Goal: Information Seeking & Learning: Learn about a topic

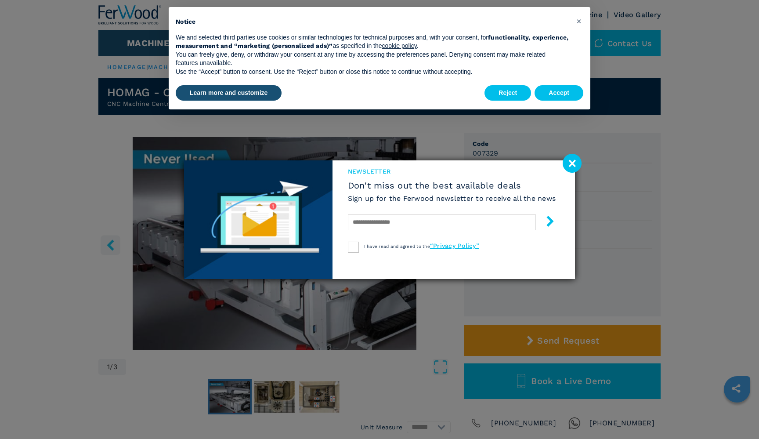
click at [563, 159] on image at bounding box center [572, 163] width 19 height 19
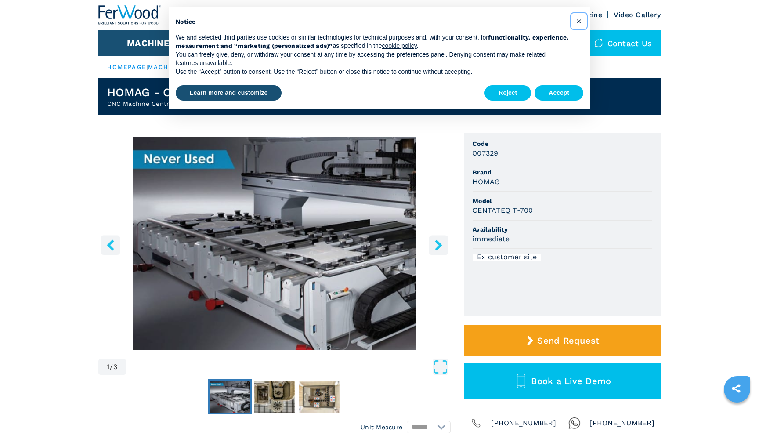
click at [580, 21] on span "×" at bounding box center [578, 21] width 5 height 11
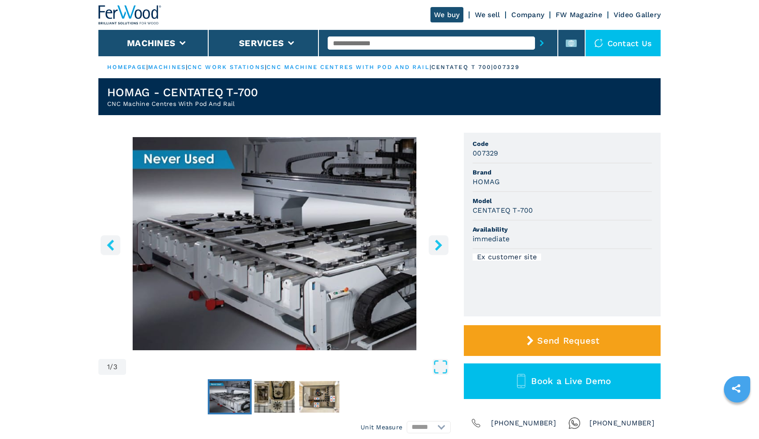
click at [439, 250] on icon "right-button" at bounding box center [438, 244] width 11 height 11
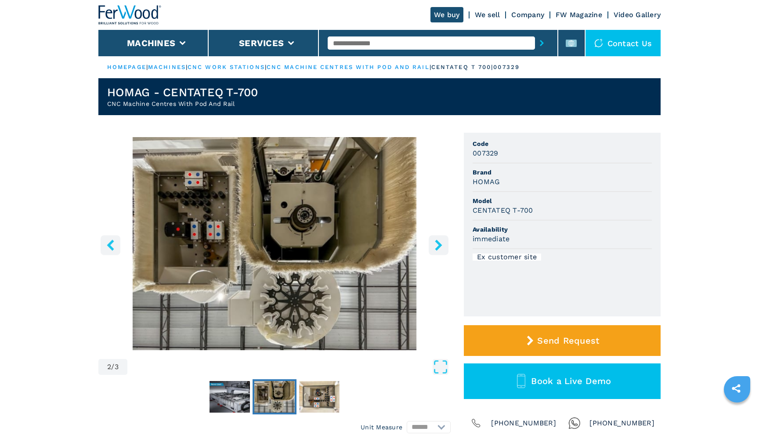
click at [439, 250] on icon "right-button" at bounding box center [438, 244] width 11 height 11
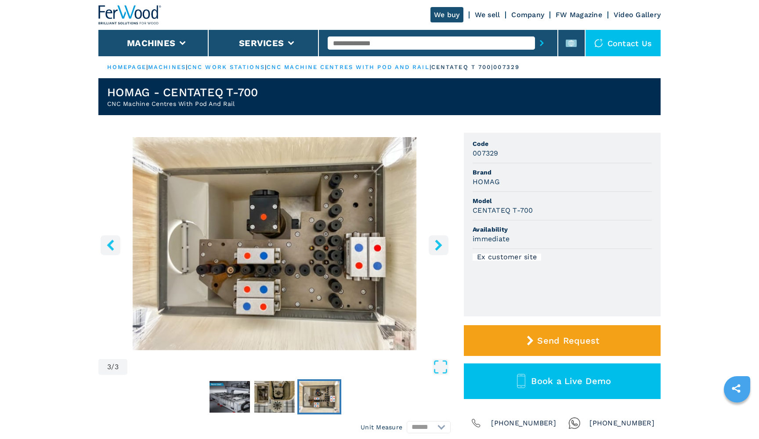
click at [439, 250] on icon "right-button" at bounding box center [438, 244] width 11 height 11
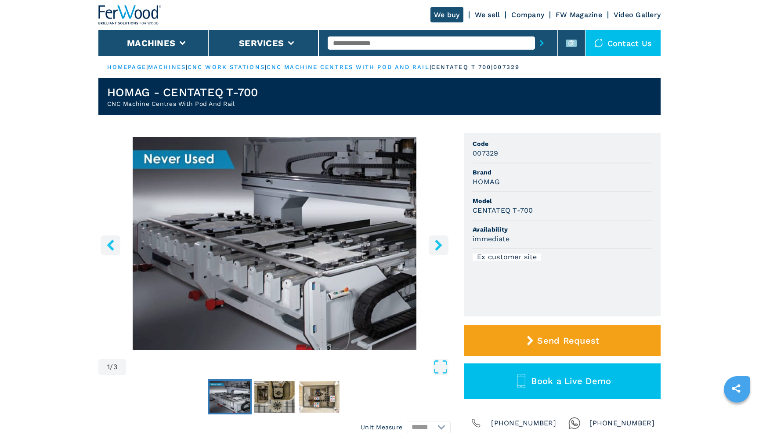
click at [439, 250] on icon "right-button" at bounding box center [438, 244] width 11 height 11
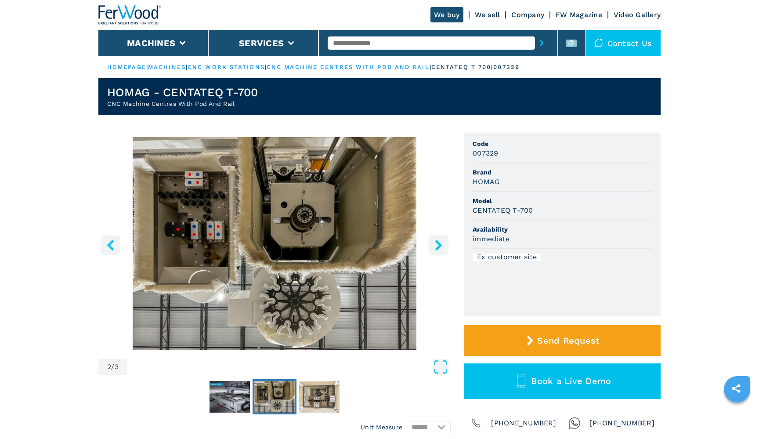
click at [439, 250] on icon "right-button" at bounding box center [438, 244] width 11 height 11
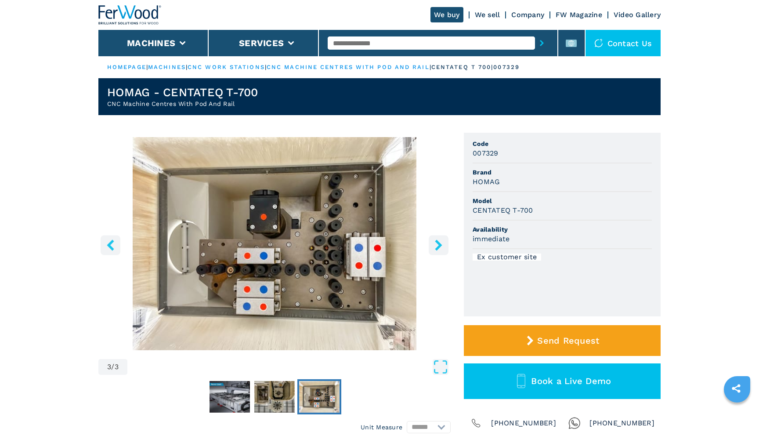
click at [439, 250] on icon "right-button" at bounding box center [438, 244] width 11 height 11
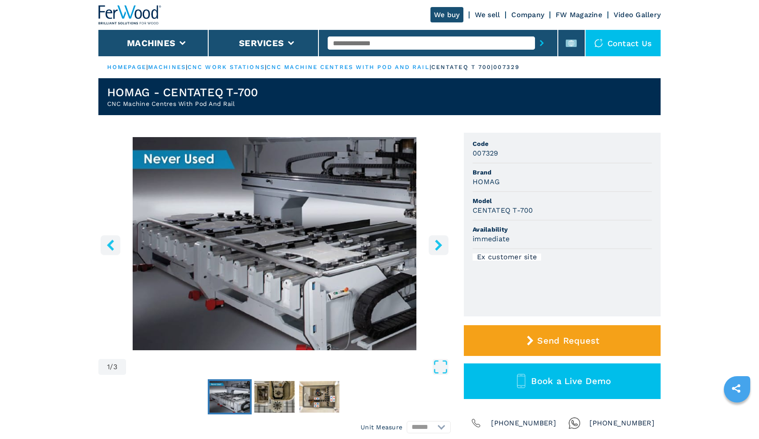
click at [439, 250] on icon "right-button" at bounding box center [438, 244] width 11 height 11
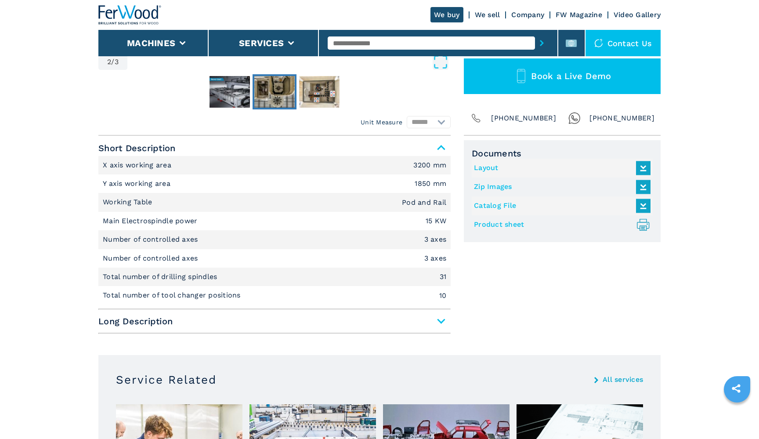
scroll to position [304, 0]
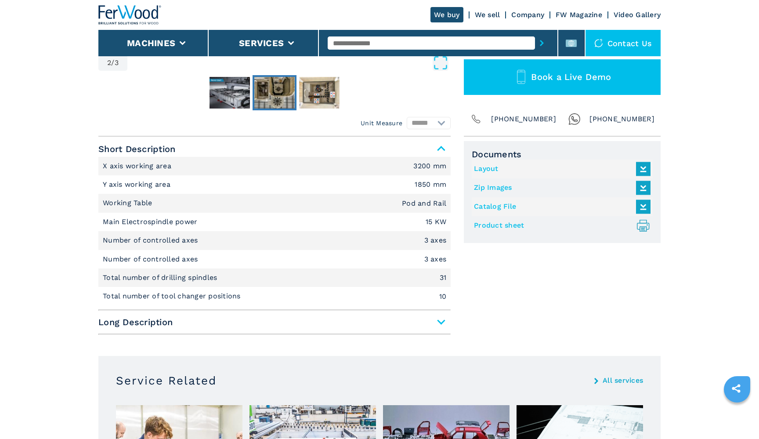
click at [141, 325] on span "Long Description" at bounding box center [274, 322] width 352 height 16
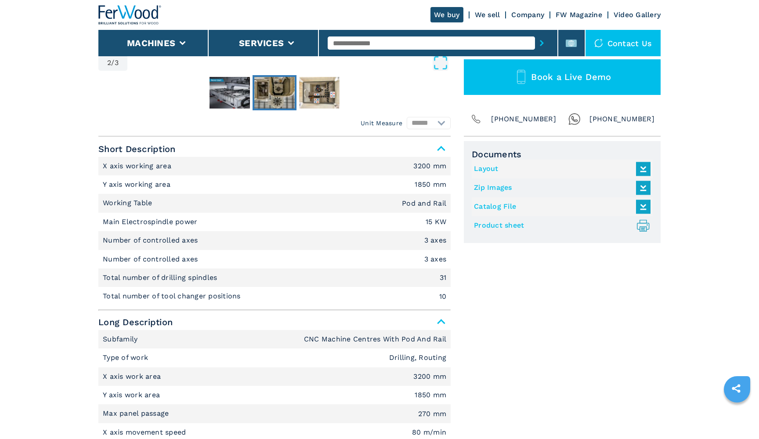
click at [141, 323] on span "Long Description" at bounding box center [274, 322] width 352 height 16
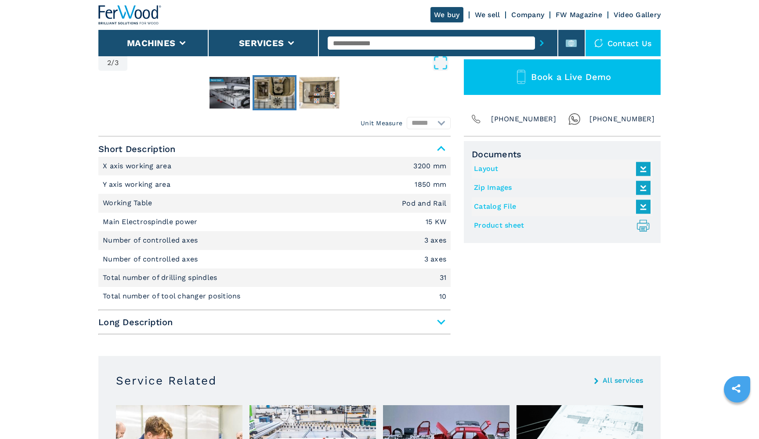
click at [141, 323] on span "Long Description" at bounding box center [274, 322] width 352 height 16
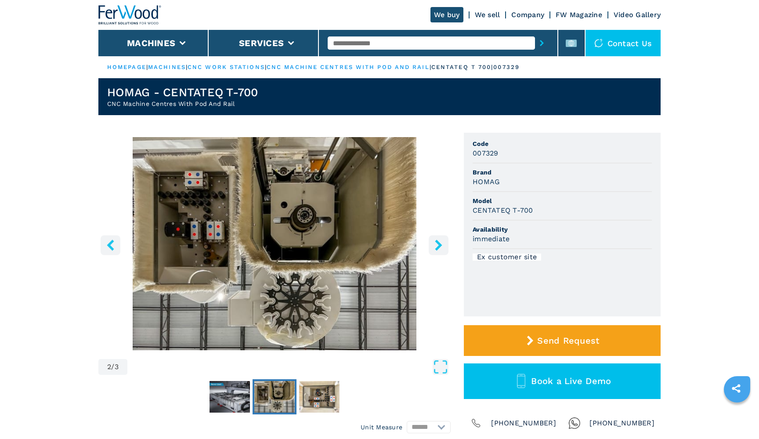
scroll to position [0, 0]
click at [445, 244] on button "right-button" at bounding box center [439, 245] width 20 height 20
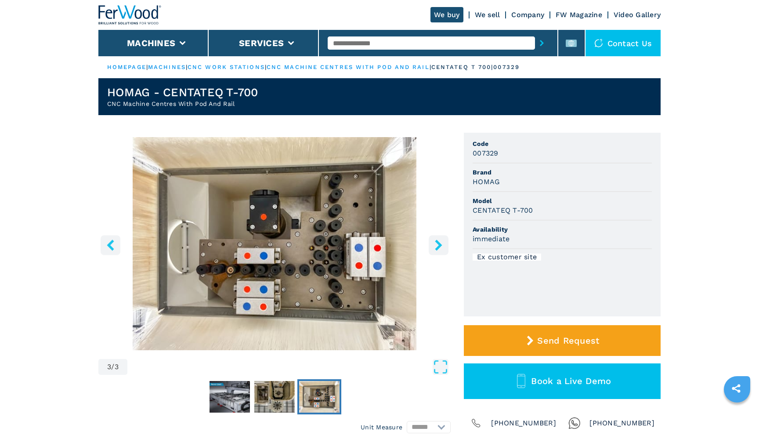
click at [445, 244] on button "right-button" at bounding box center [439, 245] width 20 height 20
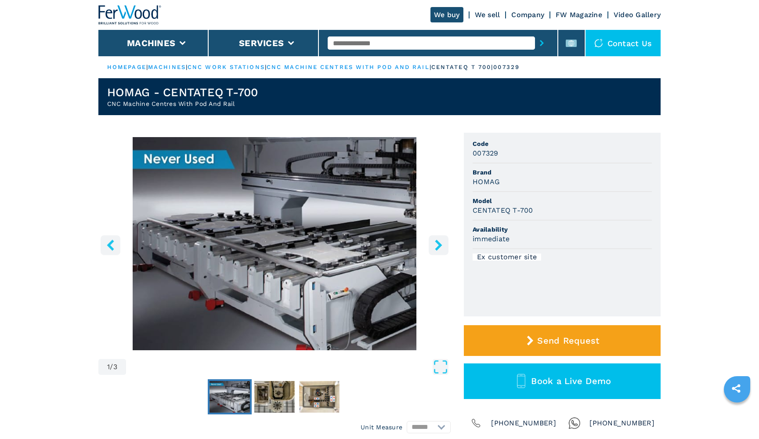
click at [445, 244] on button "right-button" at bounding box center [439, 245] width 20 height 20
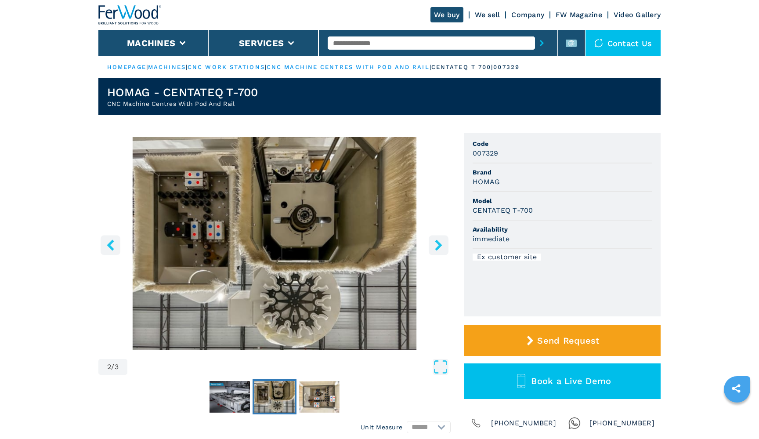
click at [445, 244] on button "right-button" at bounding box center [439, 245] width 20 height 20
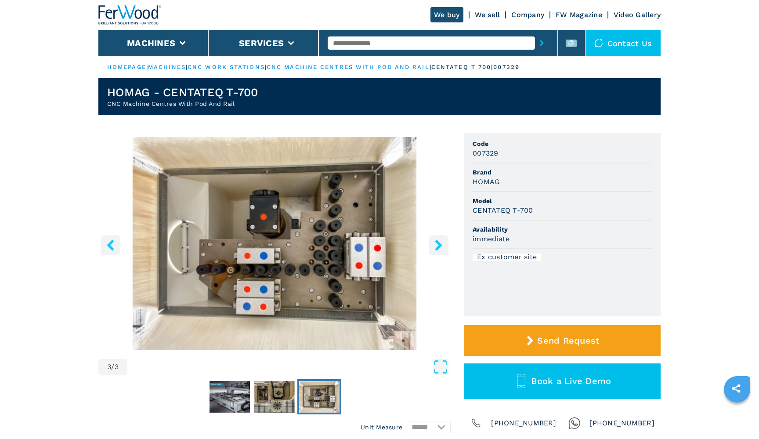
click at [445, 244] on button "right-button" at bounding box center [439, 245] width 20 height 20
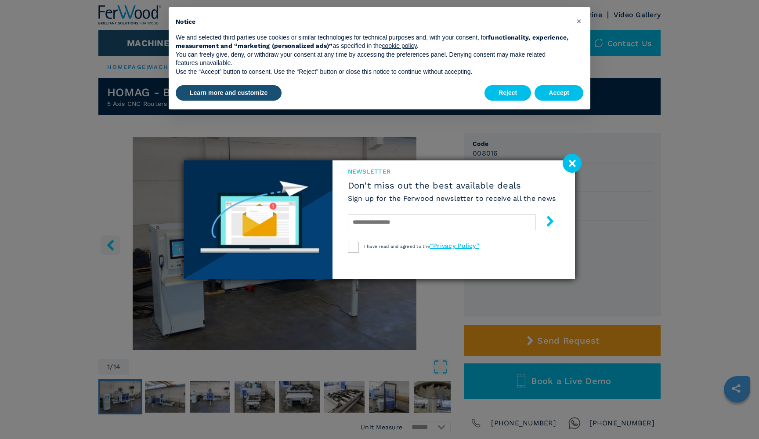
click at [574, 160] on image at bounding box center [572, 163] width 19 height 19
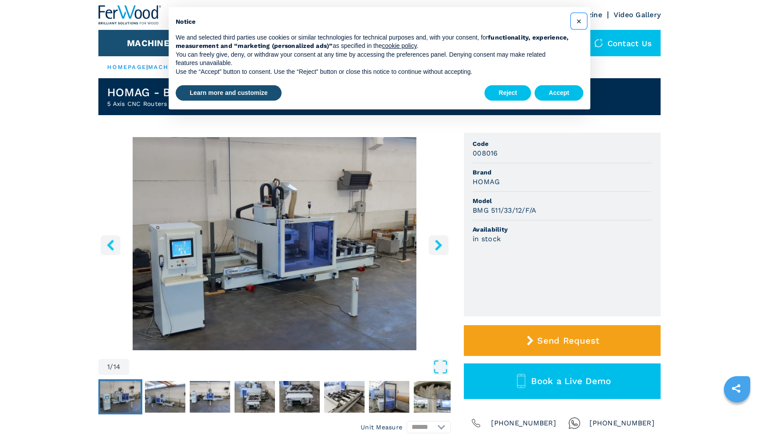
click at [581, 23] on span "×" at bounding box center [578, 21] width 5 height 11
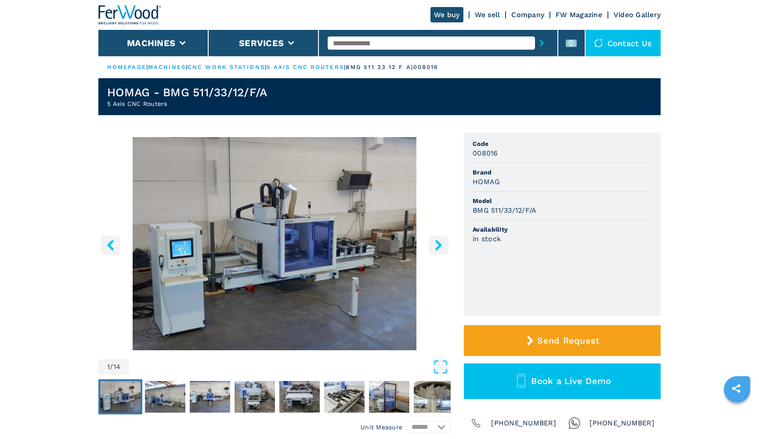
click at [430, 242] on button "right-button" at bounding box center [439, 245] width 20 height 20
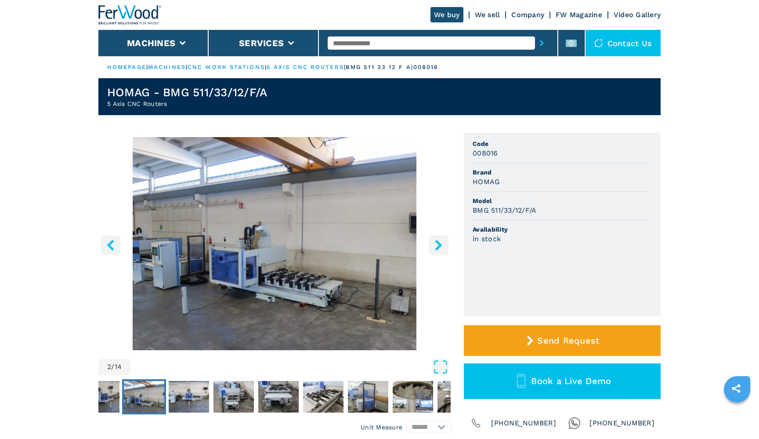
click at [430, 242] on button "right-button" at bounding box center [439, 245] width 20 height 20
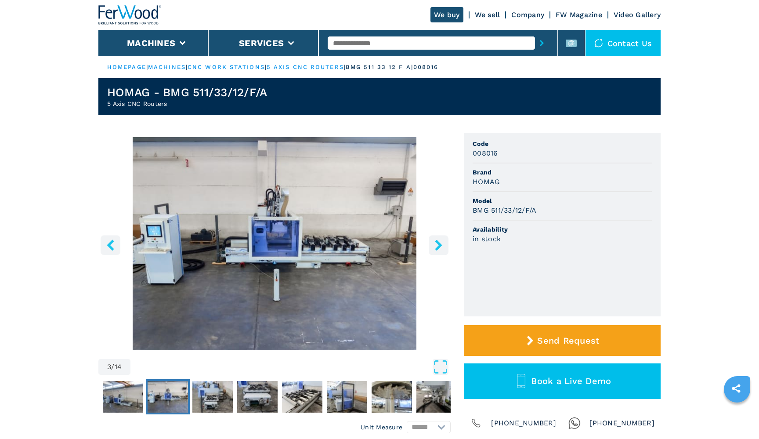
click at [430, 242] on button "right-button" at bounding box center [439, 245] width 20 height 20
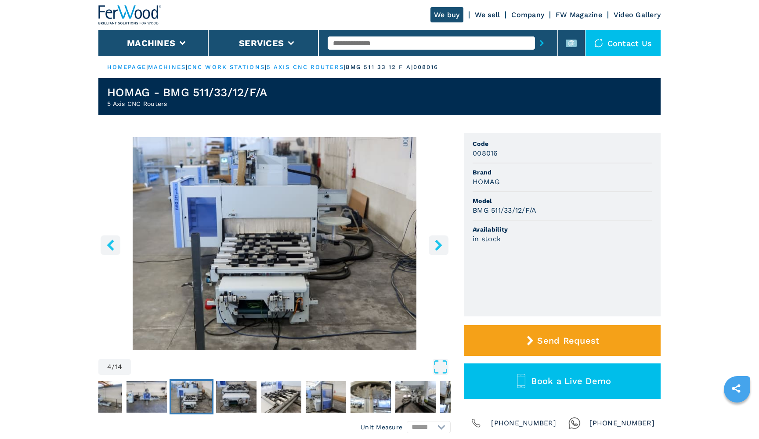
click at [430, 242] on button "right-button" at bounding box center [439, 245] width 20 height 20
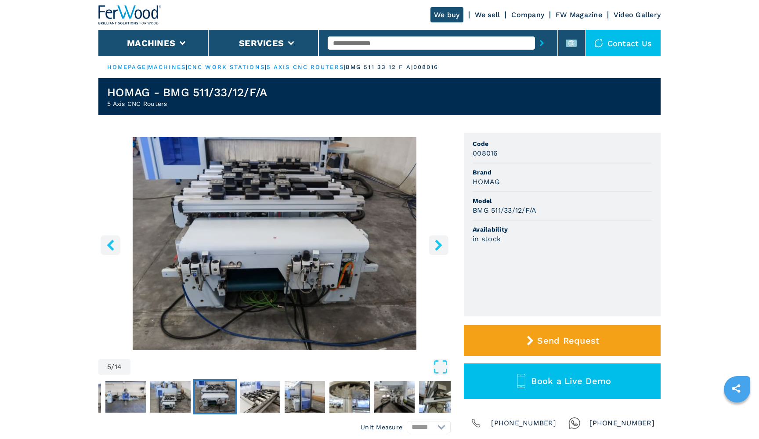
click at [430, 242] on button "right-button" at bounding box center [439, 245] width 20 height 20
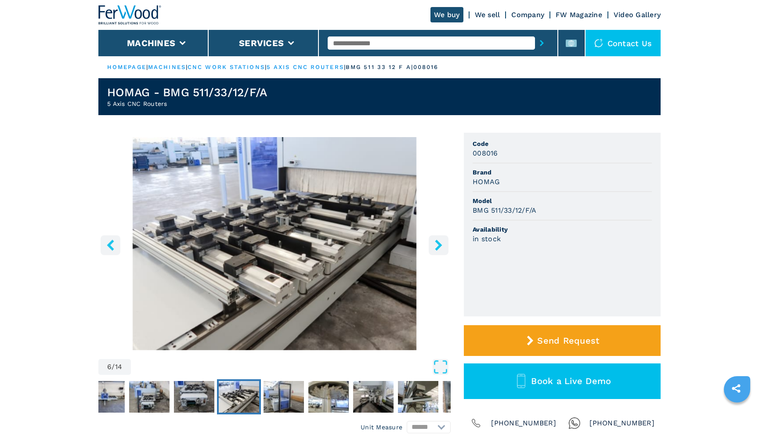
click at [430, 242] on button "right-button" at bounding box center [439, 245] width 20 height 20
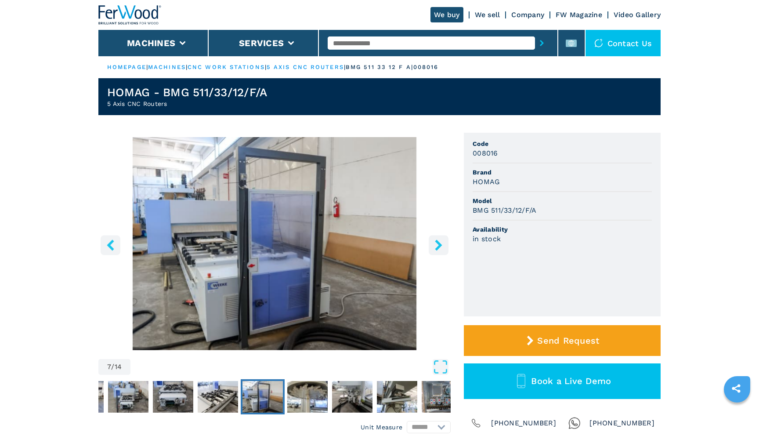
click at [430, 242] on button "right-button" at bounding box center [439, 245] width 20 height 20
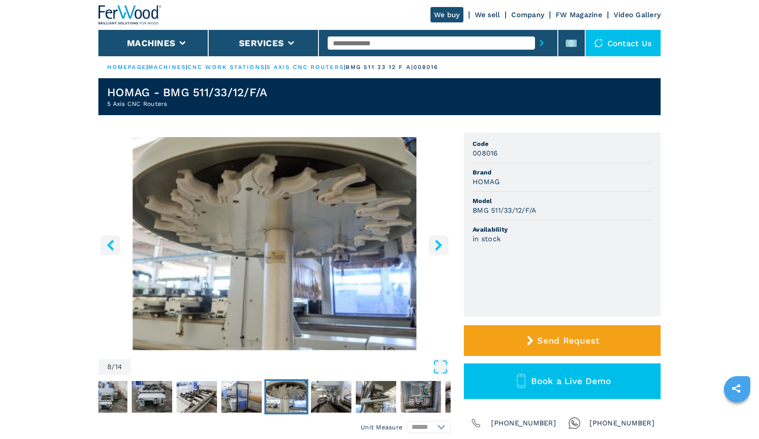
click at [430, 242] on button "right-button" at bounding box center [439, 245] width 20 height 20
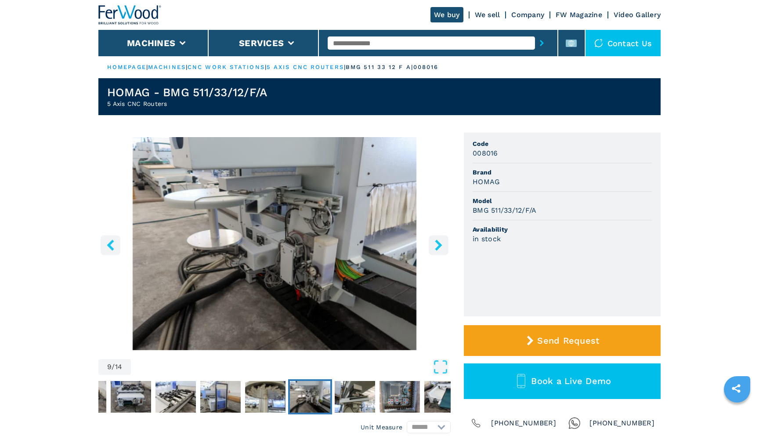
click at [430, 242] on button "right-button" at bounding box center [439, 245] width 20 height 20
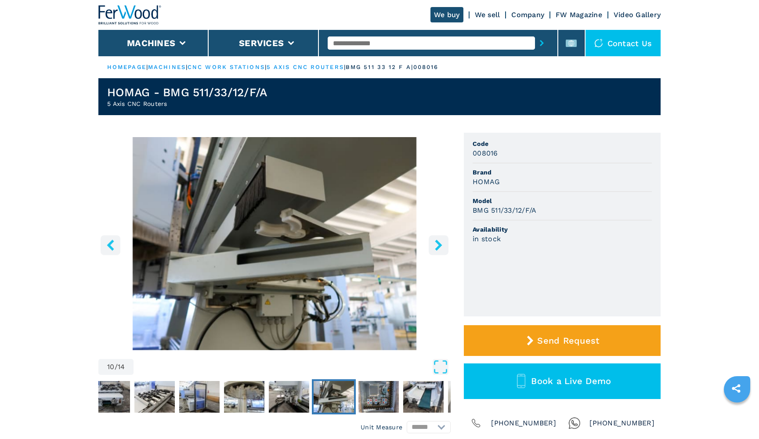
click at [430, 242] on button "right-button" at bounding box center [439, 245] width 20 height 20
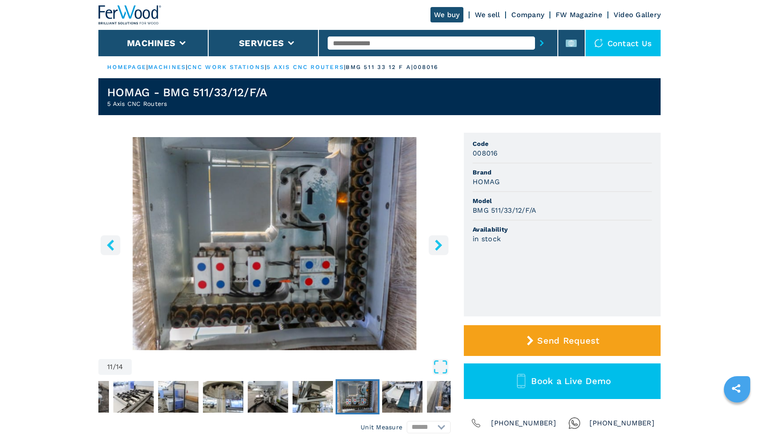
click at [430, 242] on button "right-button" at bounding box center [439, 245] width 20 height 20
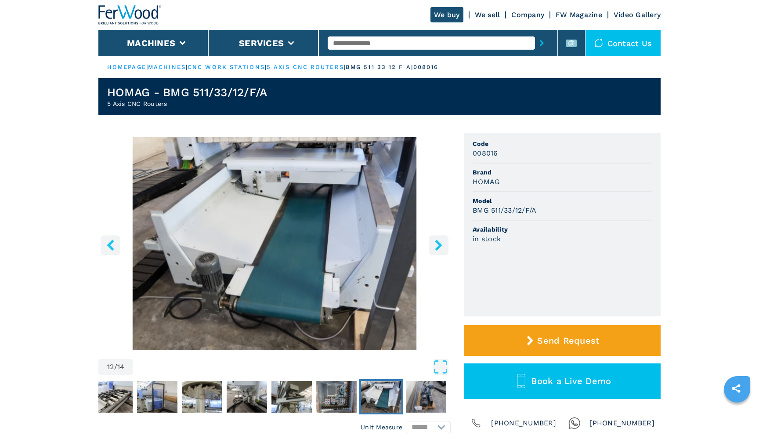
click at [430, 242] on button "right-button" at bounding box center [439, 245] width 20 height 20
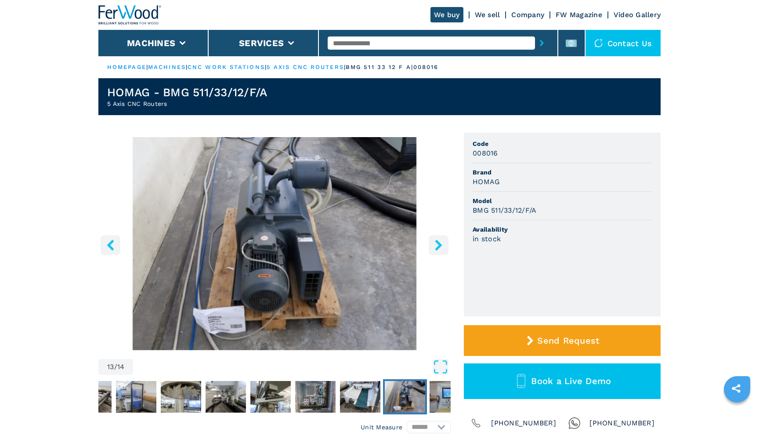
click at [430, 242] on button "right-button" at bounding box center [439, 245] width 20 height 20
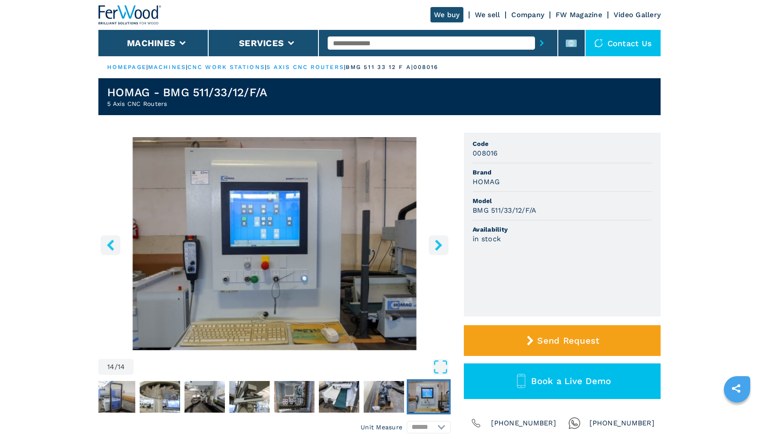
click at [430, 242] on button "right-button" at bounding box center [439, 245] width 20 height 20
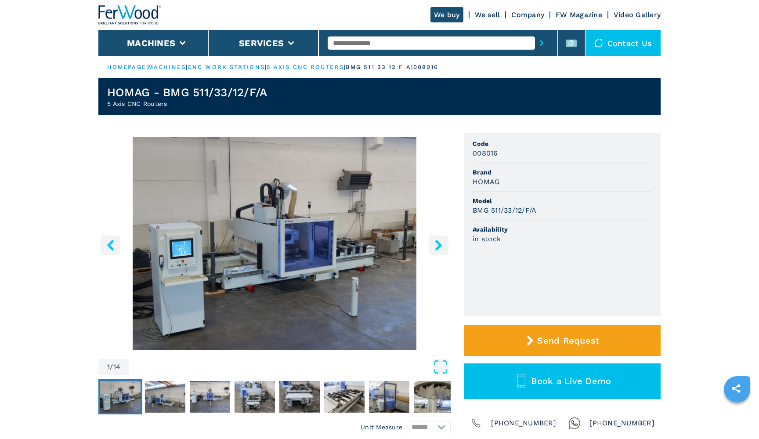
click at [443, 3] on div "We buy We sell Company FW Magazine Video Gallery" at bounding box center [379, 15] width 562 height 30
